Goal: Navigation & Orientation: Find specific page/section

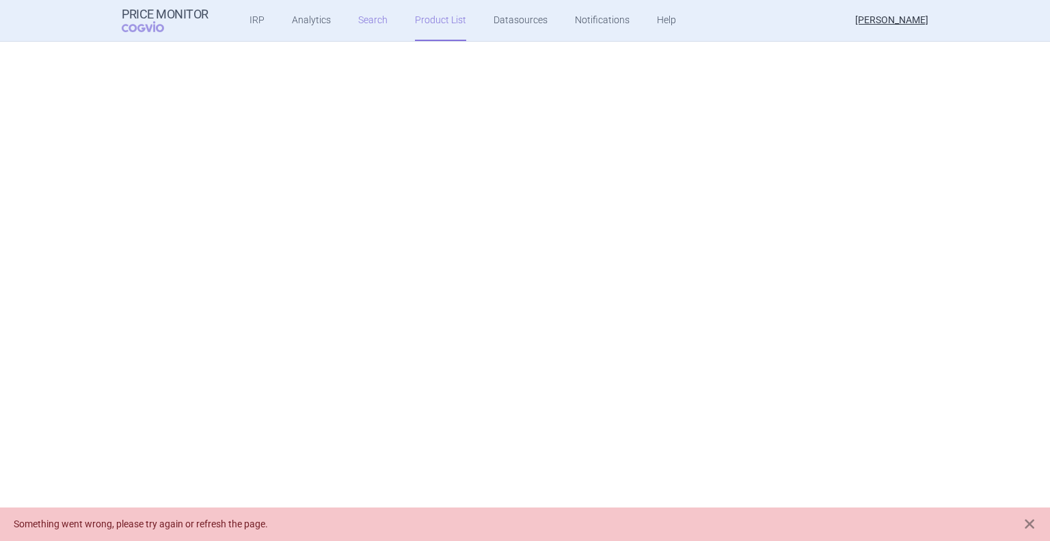
click at [358, 24] on link "Search" at bounding box center [372, 20] width 29 height 41
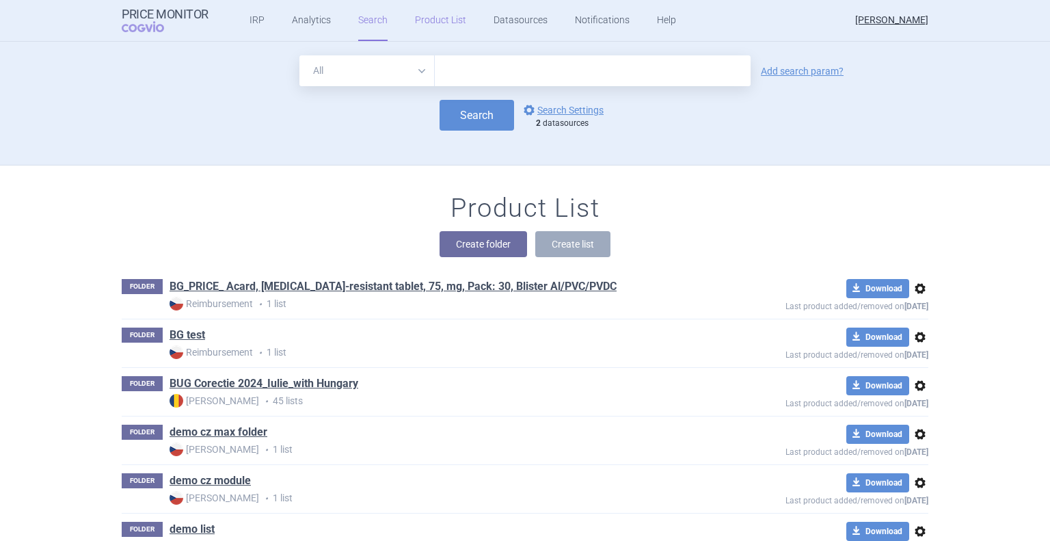
click at [427, 39] on link "Product List" at bounding box center [440, 20] width 51 height 41
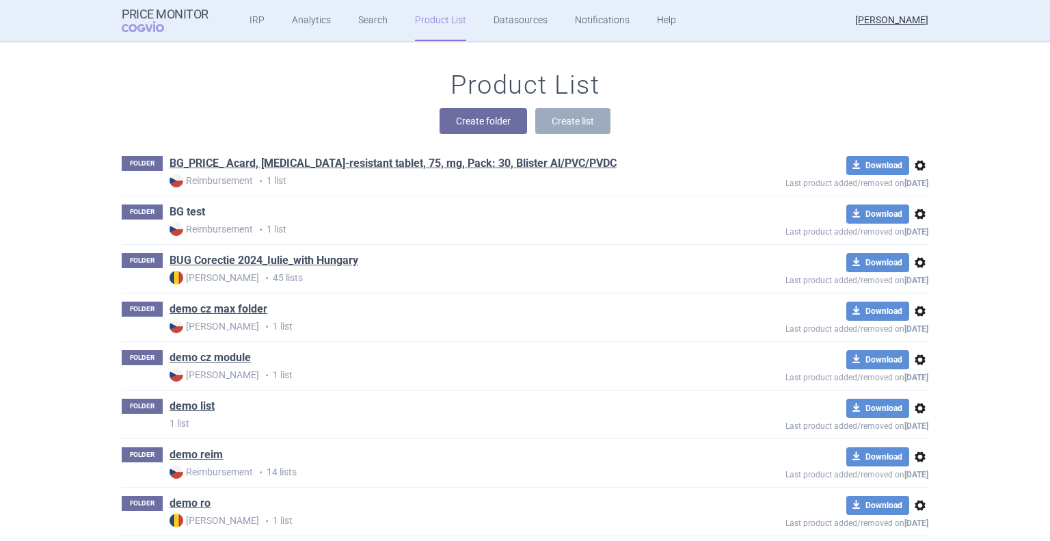
click at [180, 212] on link "BG test" at bounding box center [188, 211] width 36 height 15
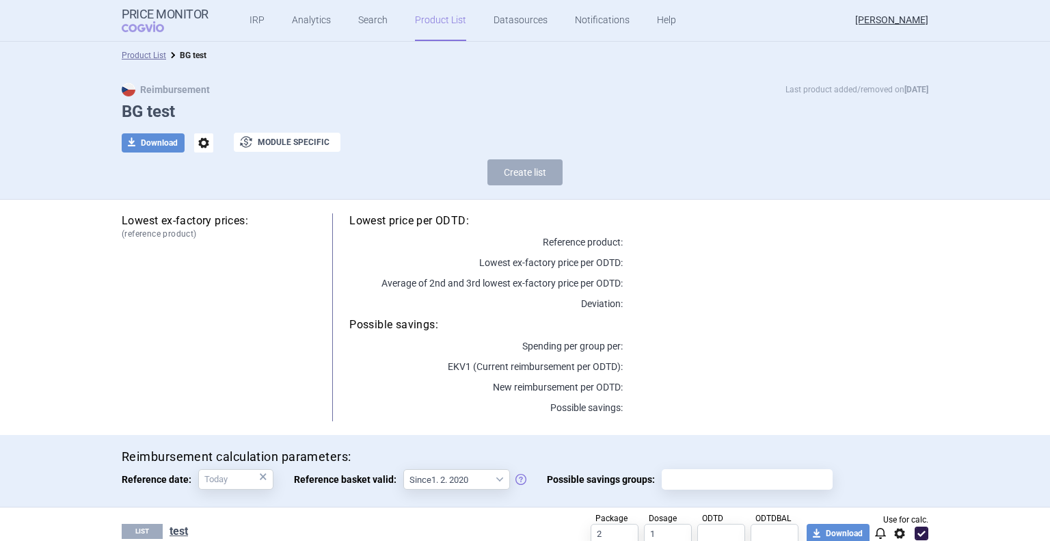
scroll to position [49, 0]
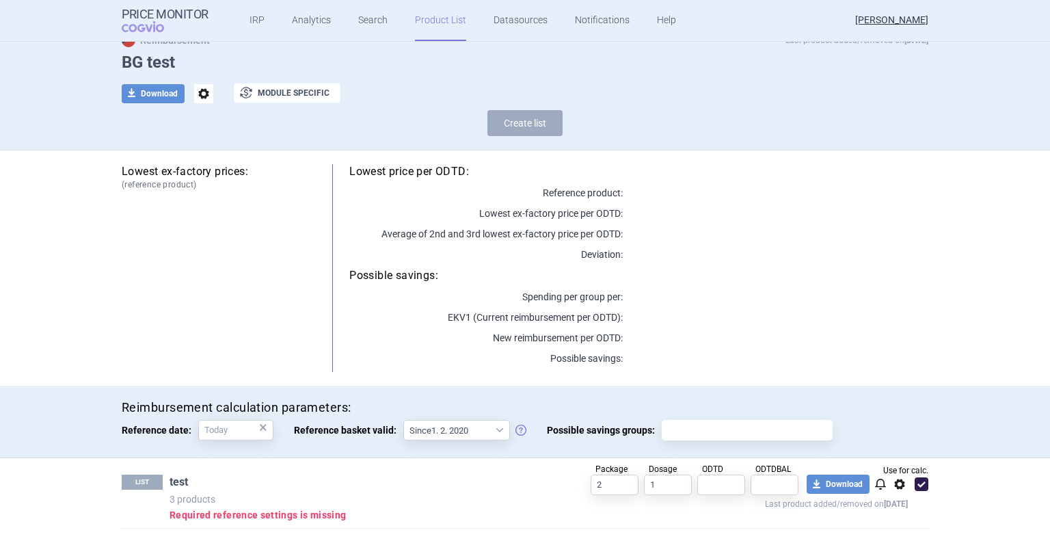
click at [183, 484] on link "test" at bounding box center [179, 481] width 18 height 15
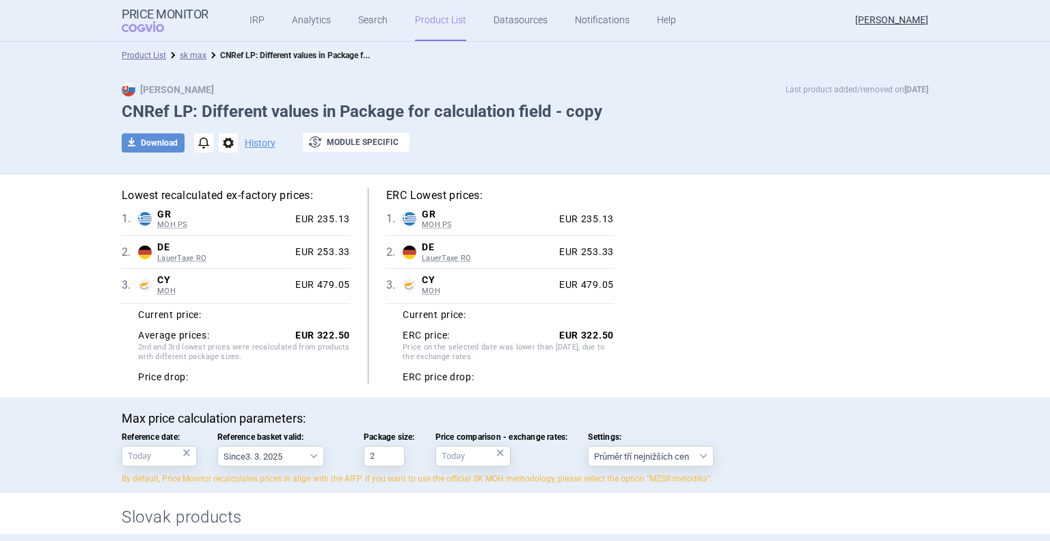
select select "[DATE]"
